Goal: Transaction & Acquisition: Obtain resource

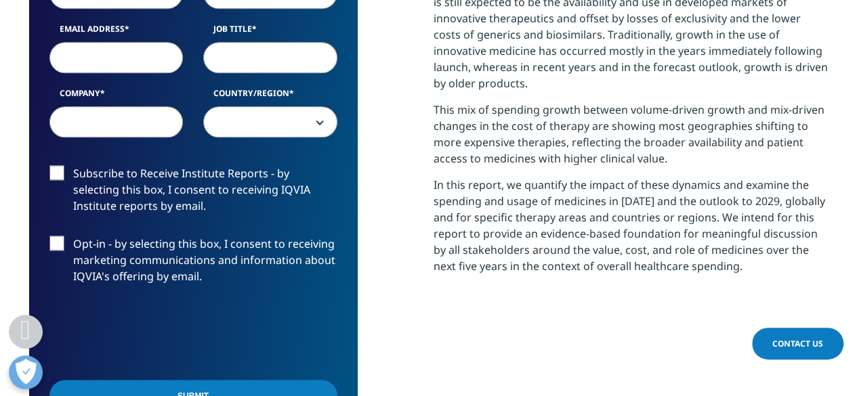
scroll to position [665, 0]
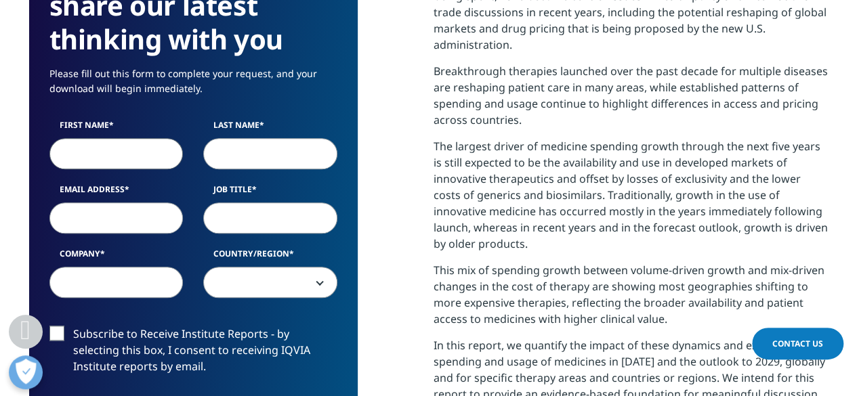
click at [109, 163] on input "First Name" at bounding box center [116, 153] width 134 height 31
type input "jo"
type input "joanne.818181@gmail.com"
select select "Indonesia"
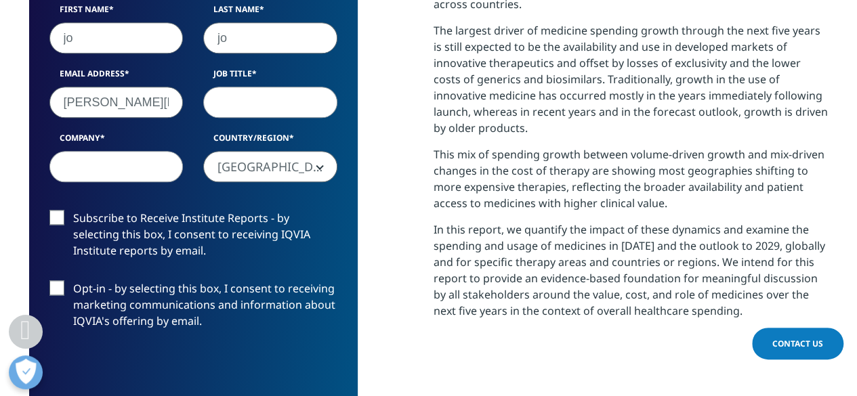
scroll to position [782, 0]
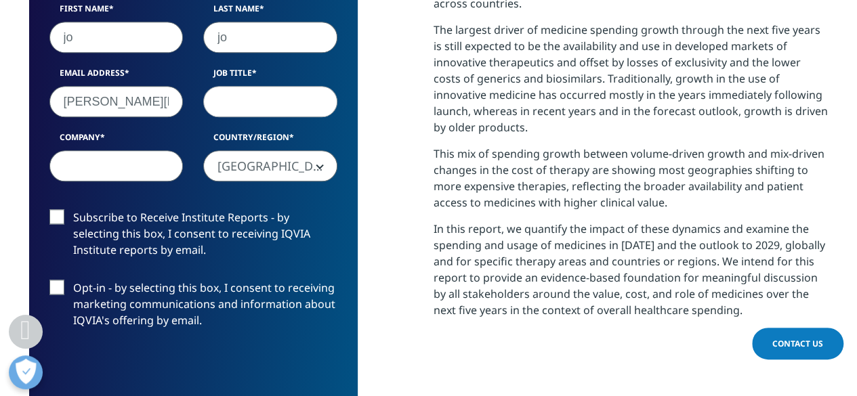
click at [140, 162] on input "Company" at bounding box center [116, 165] width 134 height 31
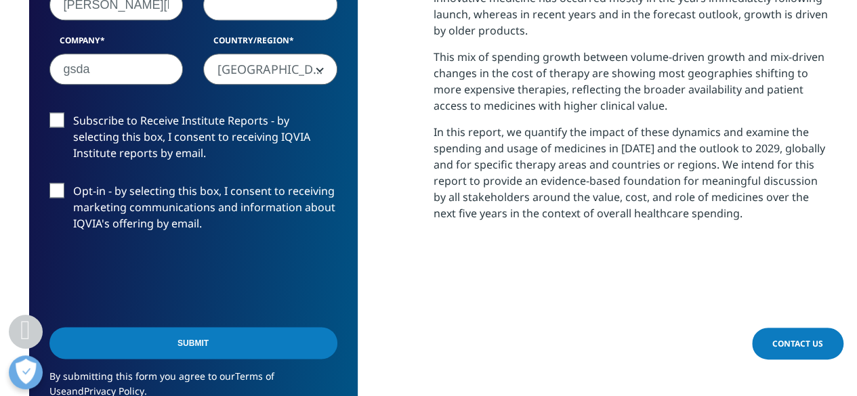
scroll to position [879, 0]
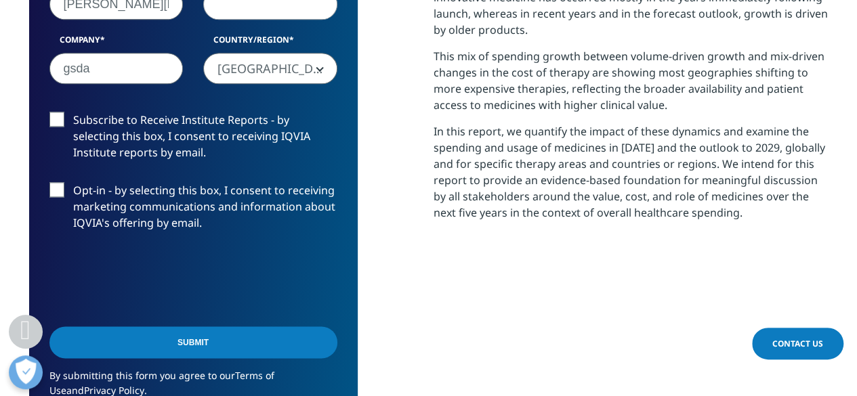
type input "gsda"
click at [62, 119] on label "Subscribe to Receive Institute Reports - by selecting this box, I consent to re…" at bounding box center [193, 140] width 288 height 56
click at [73, 112] on input "Subscribe to Receive Institute Reports - by selecting this box, I consent to re…" at bounding box center [73, 112] width 0 height 0
click at [59, 201] on label "Opt-in - by selecting this box, I consent to receiving marketing communications…" at bounding box center [193, 210] width 288 height 56
click at [73, 182] on input "Opt-in - by selecting this box, I consent to receiving marketing communications…" at bounding box center [73, 182] width 0 height 0
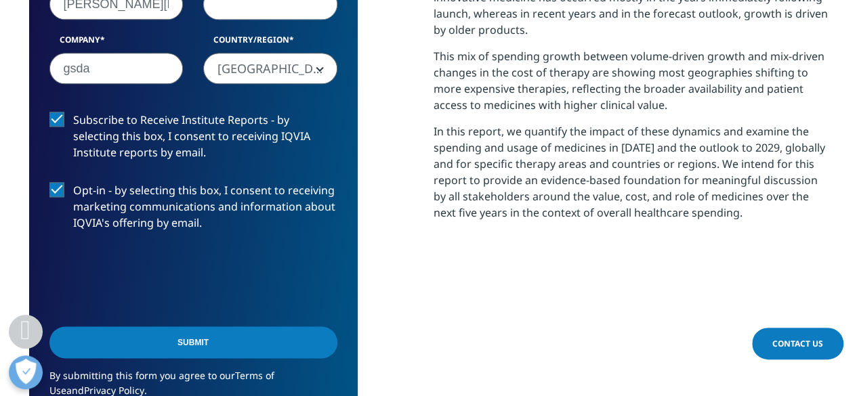
click at [153, 348] on input "Submit" at bounding box center [193, 343] width 288 height 32
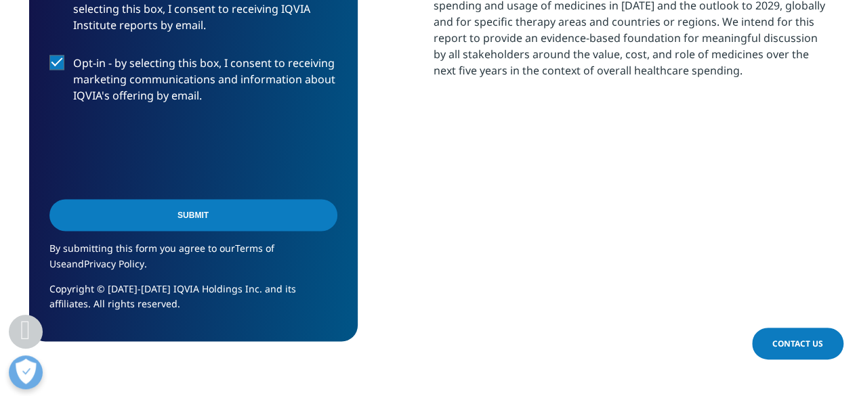
scroll to position [1027, 0]
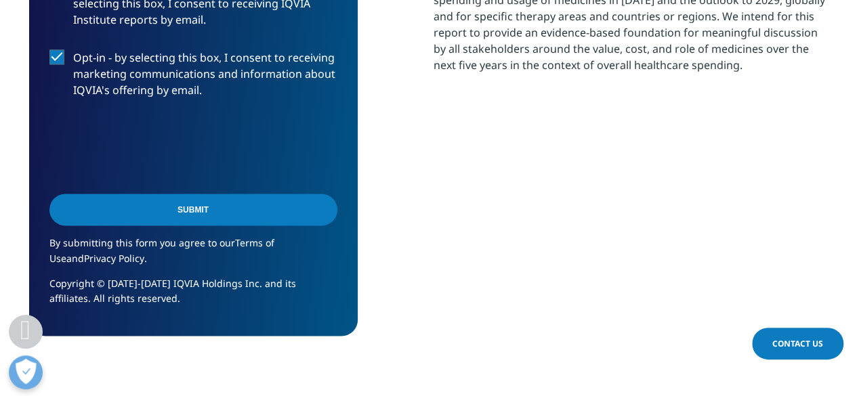
click at [186, 200] on input "Submit" at bounding box center [193, 210] width 288 height 32
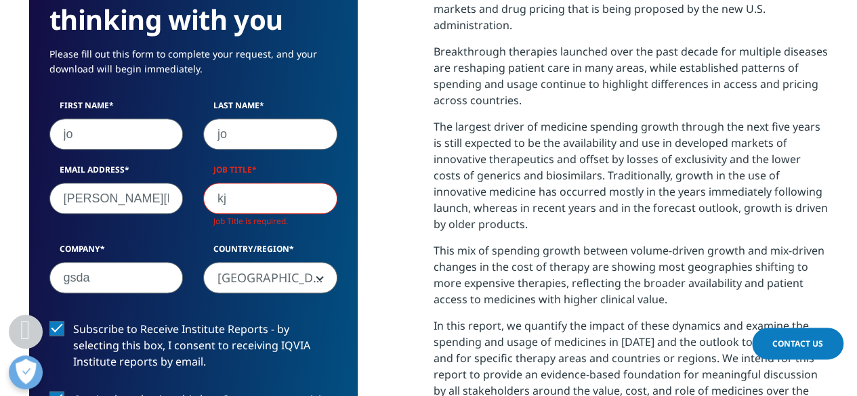
scroll to position [748, 800]
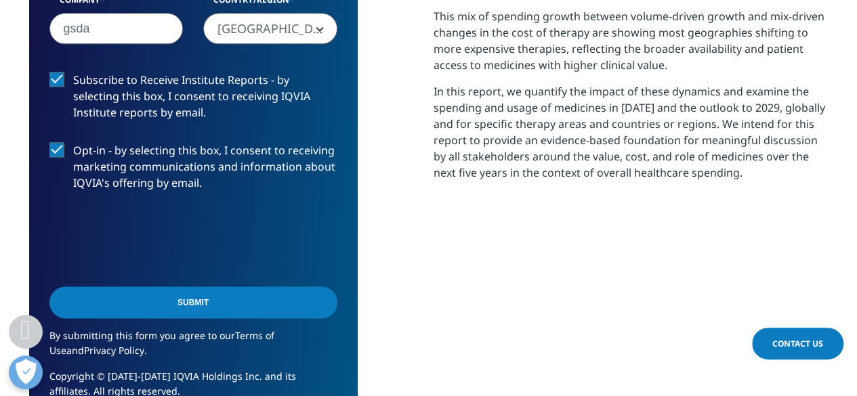
type input "kjlkj"
click at [177, 307] on input "Submit" at bounding box center [193, 303] width 288 height 32
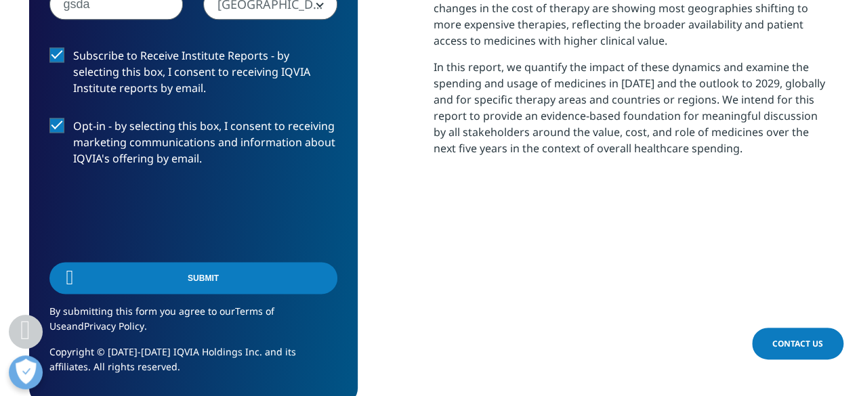
scroll to position [545, 800]
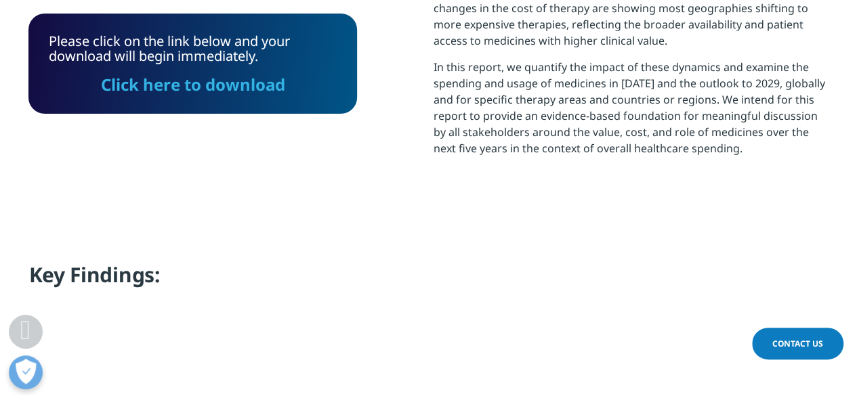
click at [163, 87] on link "Click here to download" at bounding box center [193, 84] width 184 height 22
